Goal: Task Accomplishment & Management: Complete application form

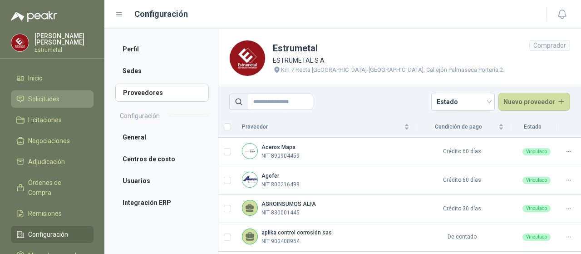
click at [44, 94] on span "Solicitudes" at bounding box center [43, 99] width 31 height 10
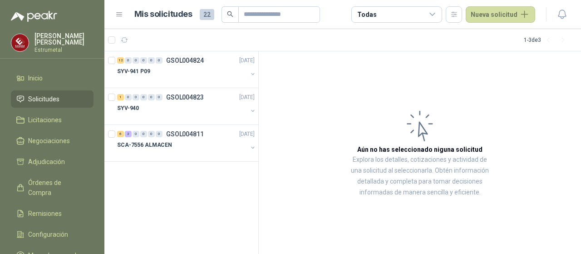
click at [417, 14] on div "Todas" at bounding box center [396, 14] width 91 height 16
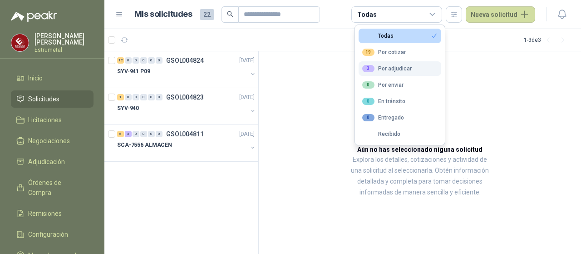
click at [390, 66] on div "3 Por adjudicar" at bounding box center [386, 68] width 49 height 7
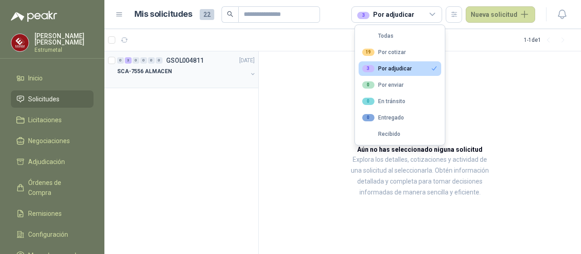
click at [193, 70] on div "SCA-7556 ALMACEN" at bounding box center [182, 71] width 130 height 11
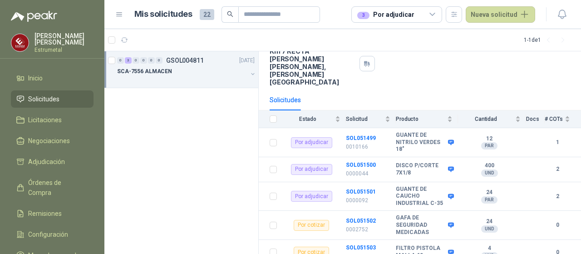
scroll to position [91, 0]
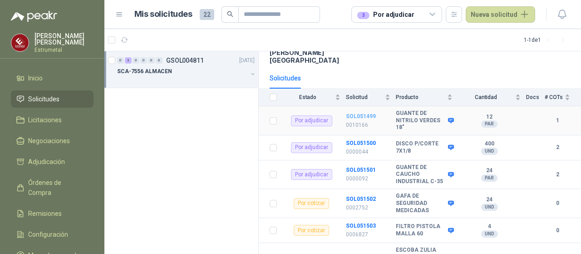
click at [358, 113] on b "SOL051499" at bounding box center [361, 116] width 30 height 6
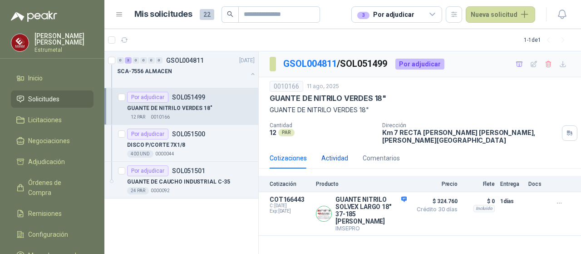
click at [332, 153] on div "Actividad" at bounding box center [334, 158] width 27 height 10
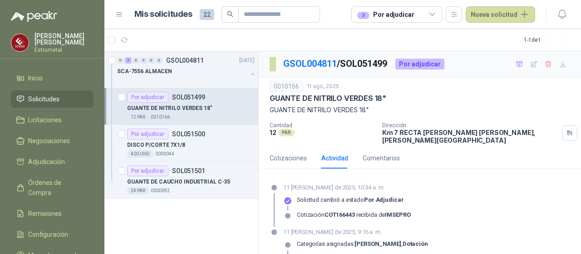
scroll to position [18, 0]
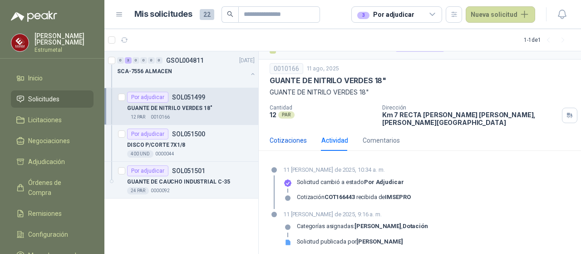
click at [287, 135] on div "Cotizaciones" at bounding box center [288, 140] width 37 height 10
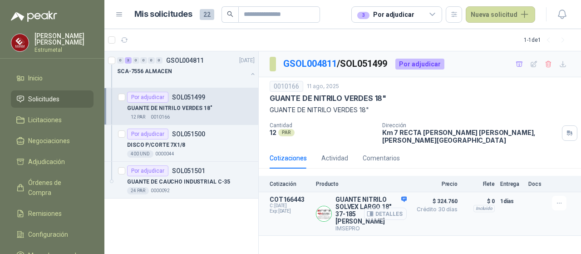
click at [387, 207] on button "Detalles" at bounding box center [385, 213] width 43 height 12
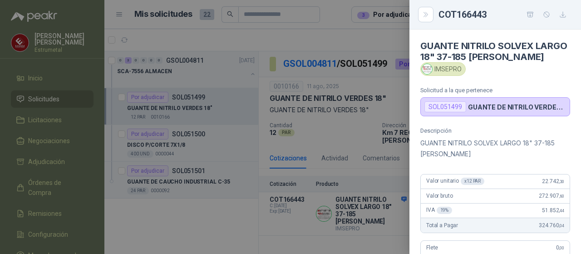
click at [185, 214] on div at bounding box center [290, 127] width 581 height 254
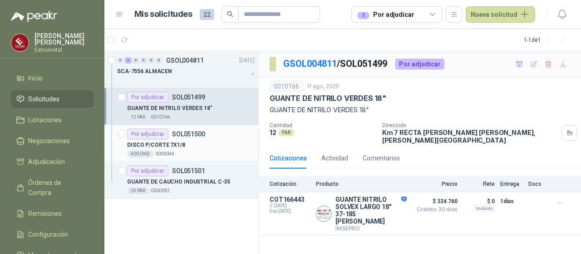
click at [175, 145] on p "DISCO P/CORTE 7X1/8" at bounding box center [156, 145] width 58 height 9
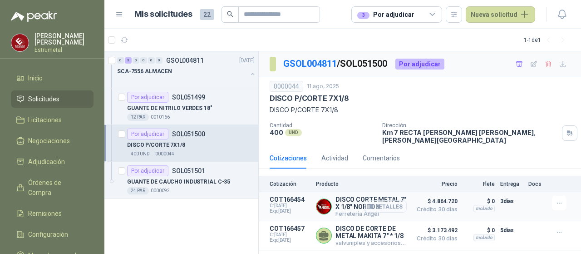
click at [394, 200] on button "Detalles" at bounding box center [385, 206] width 43 height 12
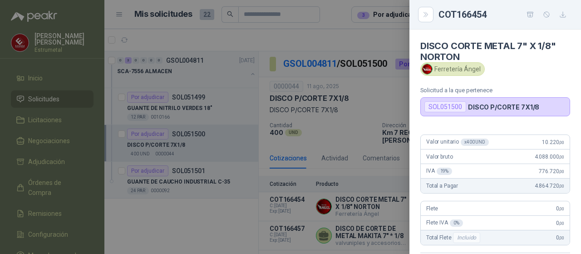
click at [302, 230] on div at bounding box center [290, 127] width 581 height 254
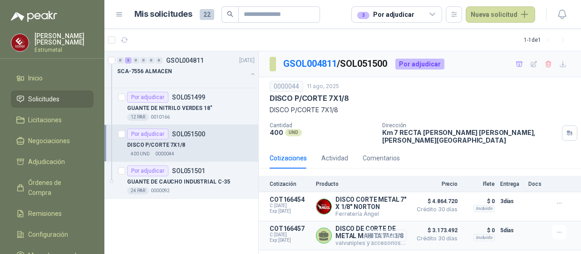
click at [379, 229] on button "Detalles" at bounding box center [385, 235] width 43 height 12
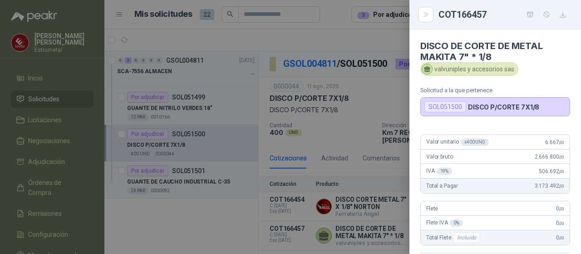
click at [209, 217] on div at bounding box center [290, 127] width 581 height 254
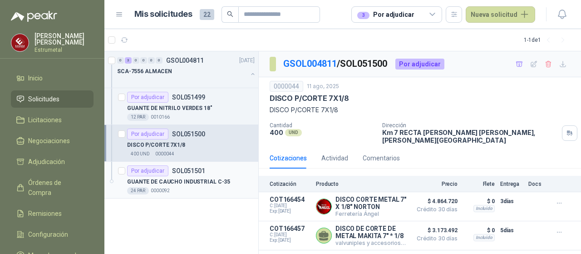
click at [179, 180] on p "GUANTE DE CAUCHO INDUSTRIAL C-35" at bounding box center [178, 181] width 103 height 9
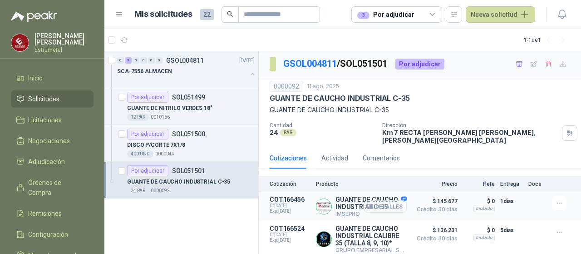
click at [380, 200] on button "Detalles" at bounding box center [385, 206] width 43 height 12
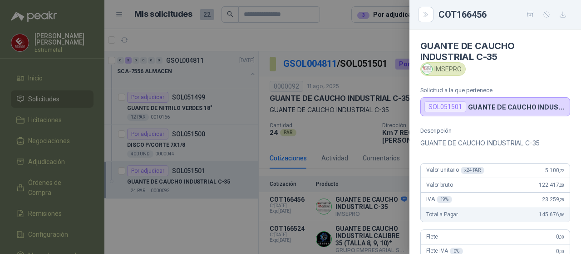
click at [205, 231] on div at bounding box center [290, 127] width 581 height 254
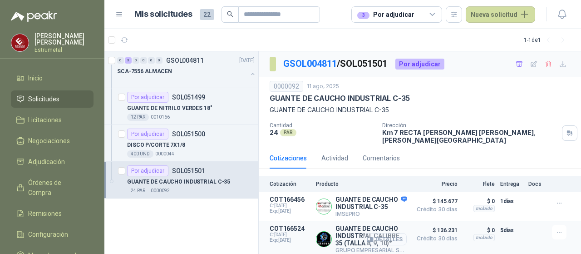
click at [388, 234] on button "Detalles" at bounding box center [385, 239] width 43 height 12
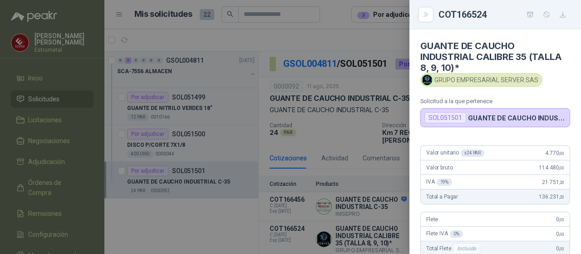
click at [302, 236] on div at bounding box center [290, 127] width 581 height 254
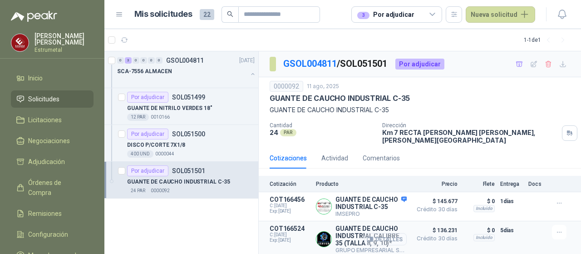
click at [390, 233] on button "Detalles" at bounding box center [385, 239] width 43 height 12
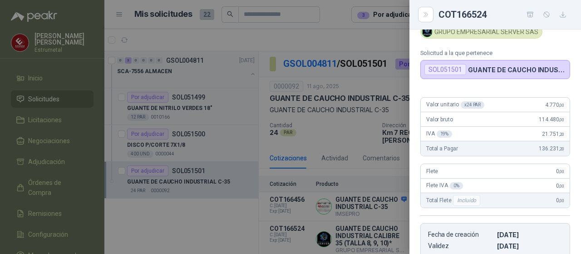
scroll to position [45, 0]
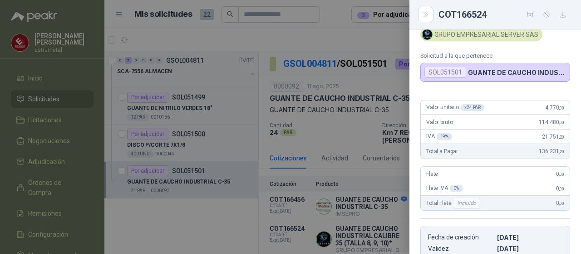
click at [368, 226] on div at bounding box center [290, 127] width 581 height 254
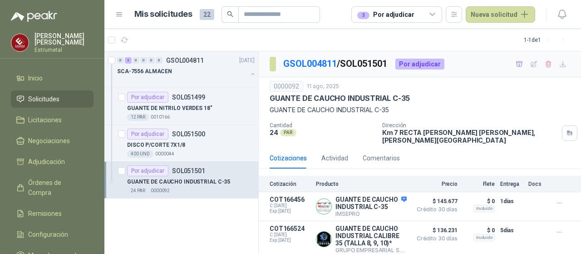
click at [435, 14] on icon at bounding box center [432, 14] width 5 height 2
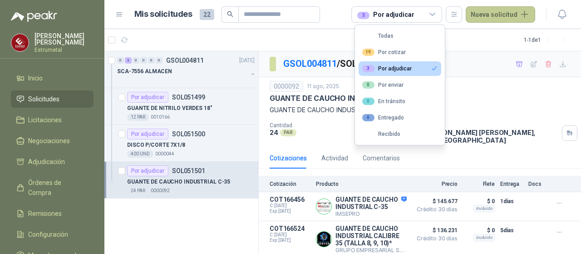
click at [501, 11] on button "Nueva solicitud" at bounding box center [500, 14] width 69 height 16
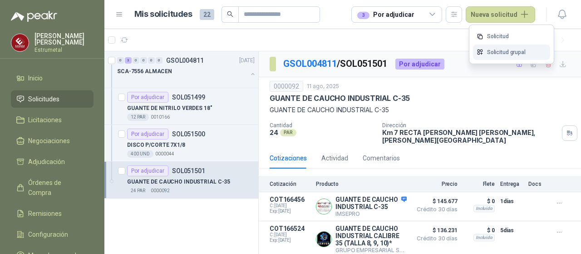
click at [497, 53] on link "Solicitud grupal" at bounding box center [511, 52] width 77 height 16
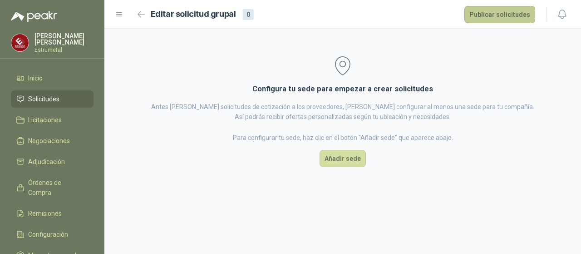
click at [493, 12] on button "Publicar solicitudes" at bounding box center [499, 14] width 71 height 17
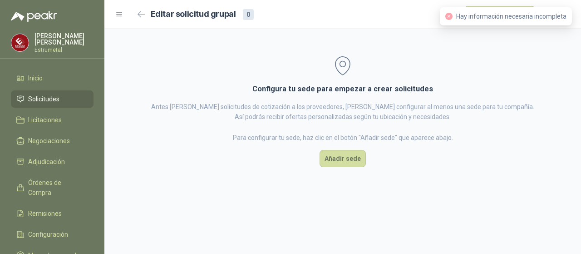
click at [446, 54] on div "Configura tu sede para empezar a crear solicitudes Antes [PERSON_NAME] solicitu…" at bounding box center [342, 141] width 476 height 225
click at [50, 98] on span "Solicitudes" at bounding box center [43, 99] width 31 height 10
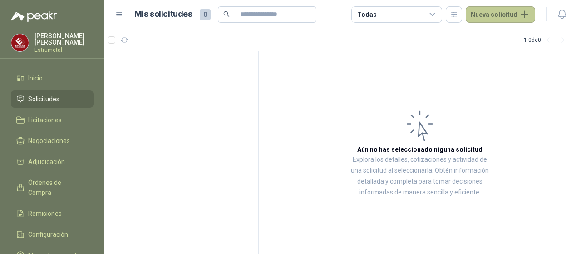
click at [498, 17] on button "Nueva solicitud" at bounding box center [500, 14] width 69 height 16
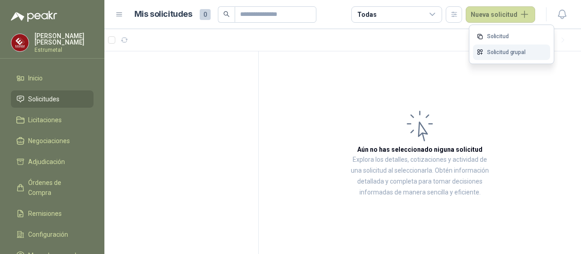
click at [494, 52] on link "Solicitud grupal" at bounding box center [511, 52] width 77 height 16
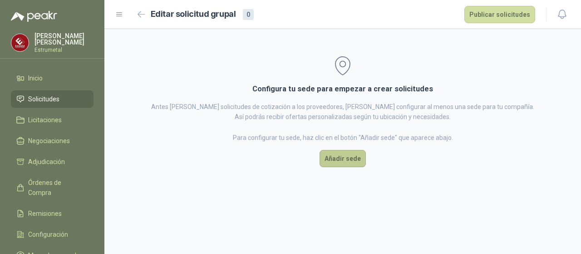
click at [347, 157] on button "Añadir sede" at bounding box center [342, 158] width 46 height 17
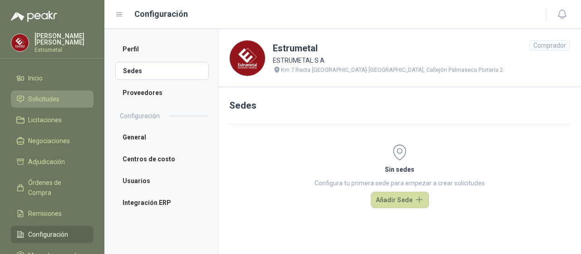
click at [37, 98] on span "Solicitudes" at bounding box center [43, 99] width 31 height 10
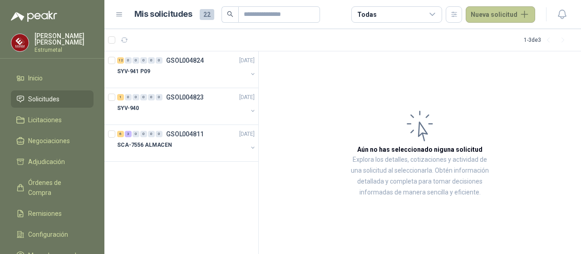
click at [514, 15] on button "Nueva solicitud" at bounding box center [500, 14] width 69 height 16
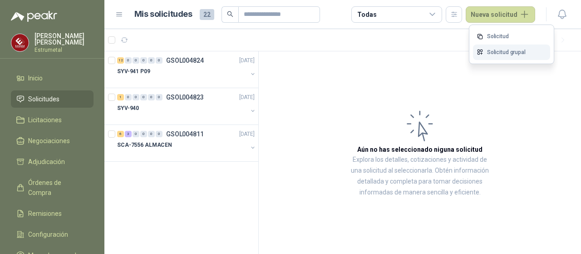
click at [505, 52] on link "Solicitud grupal" at bounding box center [511, 52] width 77 height 16
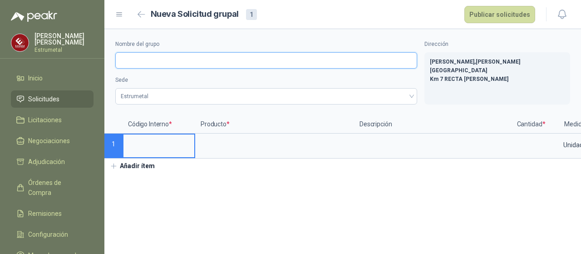
click at [125, 59] on input "Nombre del grupo" at bounding box center [266, 60] width 302 height 16
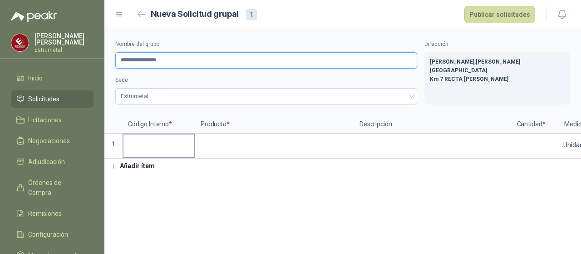
type input "**********"
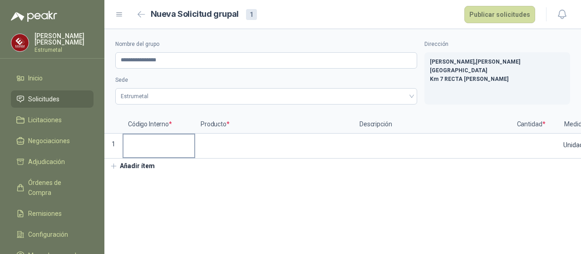
click at [132, 145] on input at bounding box center [158, 143] width 71 height 18
click at [136, 147] on input at bounding box center [158, 143] width 71 height 18
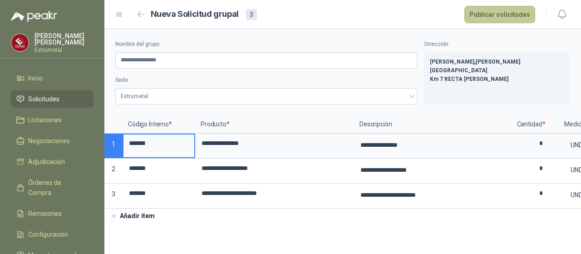
click at [496, 15] on button "Publicar solicitudes" at bounding box center [499, 14] width 71 height 17
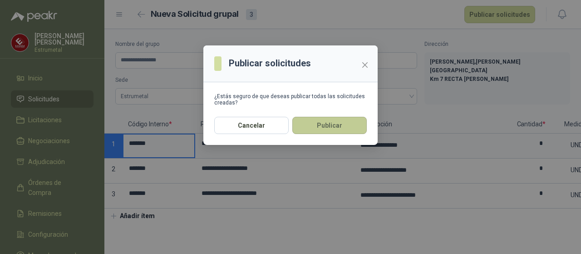
click at [322, 127] on button "Publicar" at bounding box center [329, 125] width 74 height 17
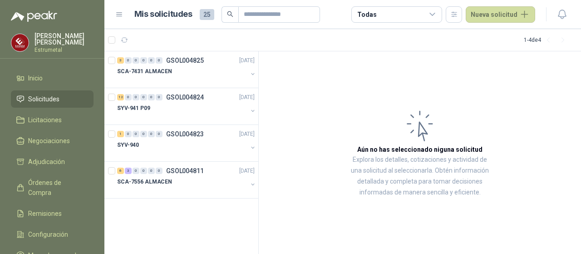
click at [435, 15] on icon at bounding box center [432, 14] width 5 height 2
